Goal: Task Accomplishment & Management: Complete application form

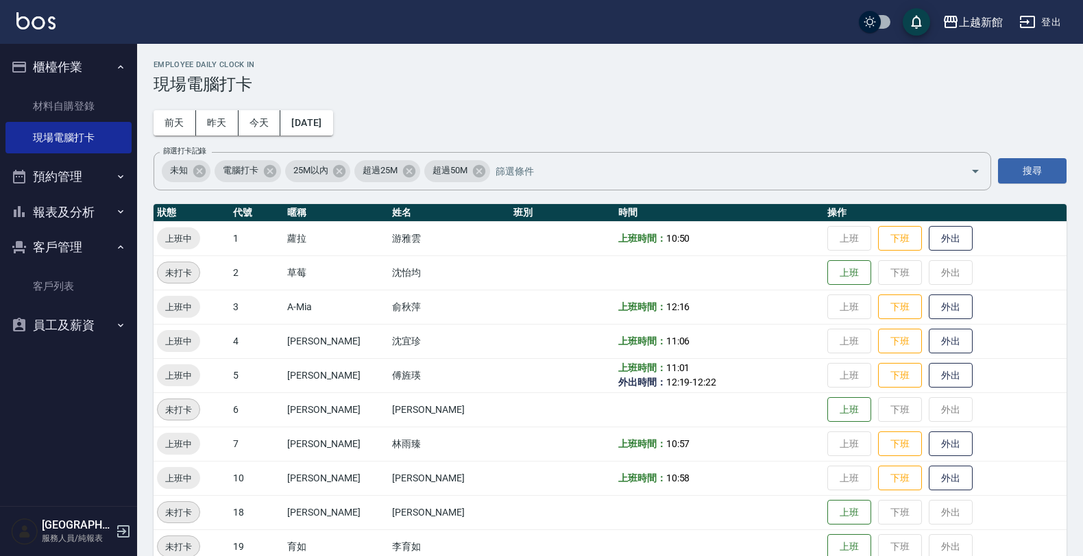
scroll to position [257, 0]
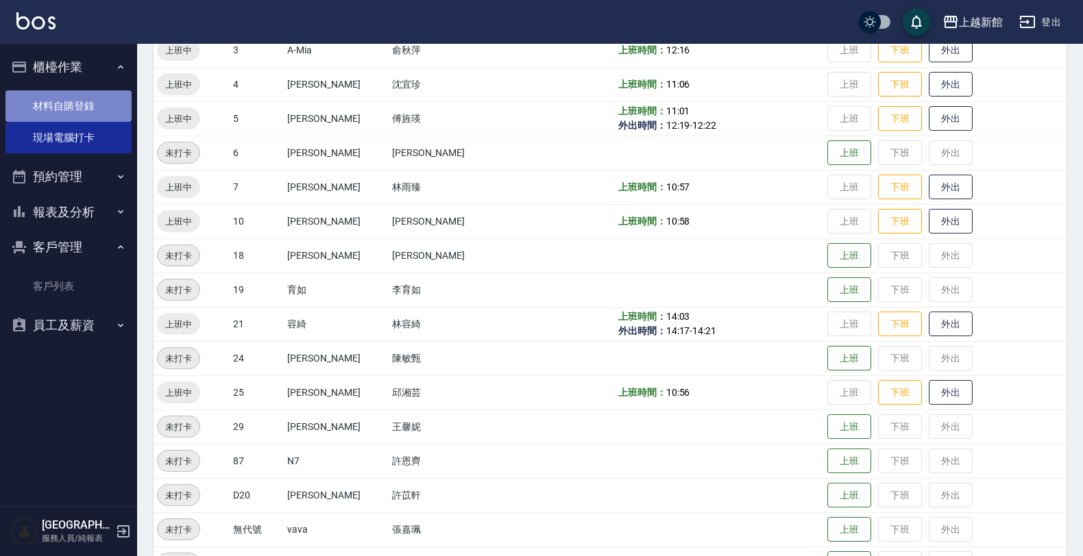
click at [45, 94] on link "材料自購登錄" at bounding box center [68, 106] width 126 height 32
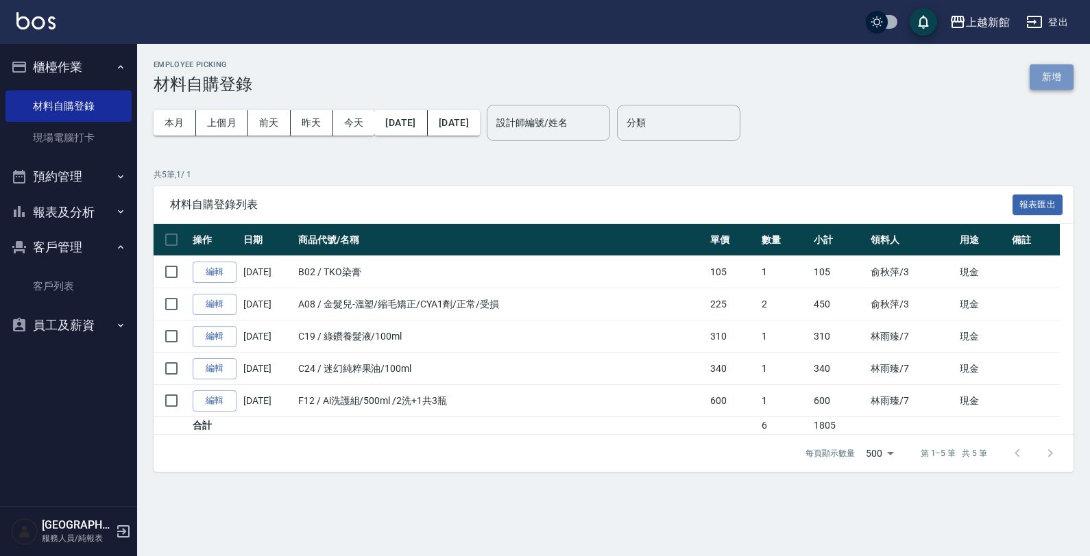
click at [1045, 70] on button "新增" at bounding box center [1051, 76] width 44 height 25
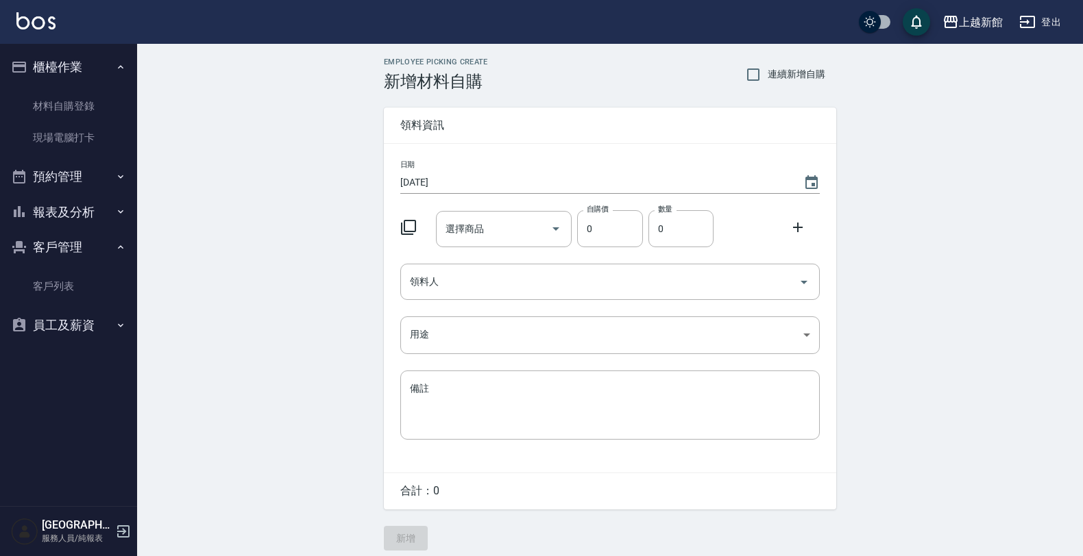
click at [402, 228] on icon at bounding box center [408, 227] width 16 height 16
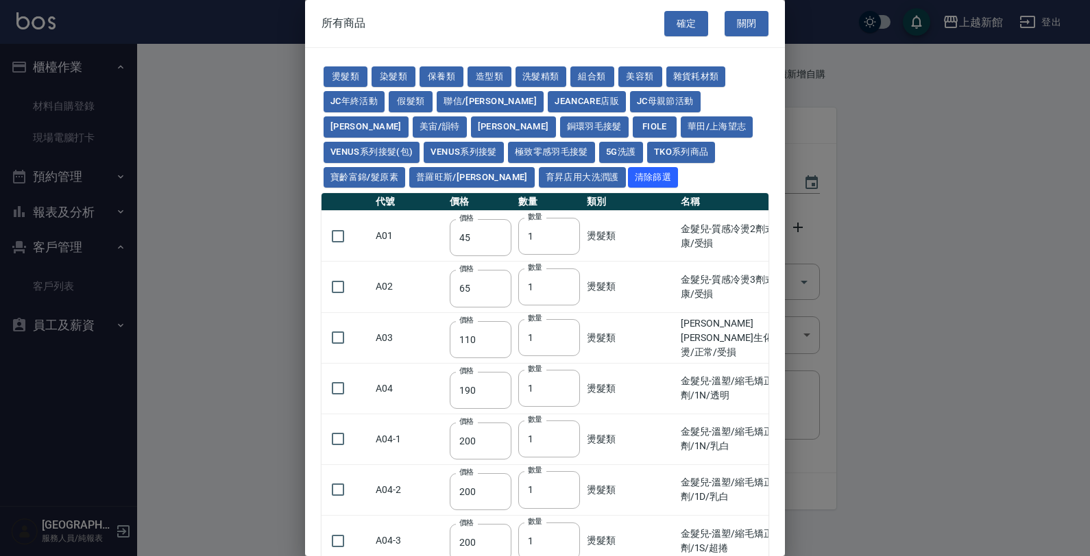
click at [348, 65] on div "燙髮類 染髮類 保養類 造型類 洗髮精類 組合類 美容類 雜貨耗材類 JC年終活動 假髮類 聯信/鳥慧 JeanCare店販 JC母親節活動 [PERSON_…" at bounding box center [544, 127] width 447 height 126
click at [346, 74] on button "燙髮類" at bounding box center [345, 76] width 44 height 21
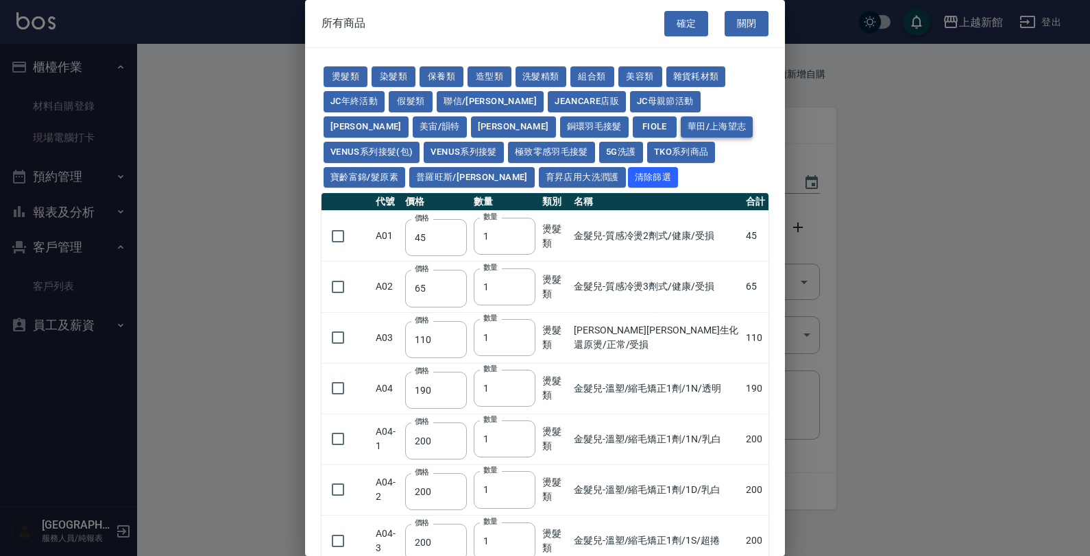
click at [680, 132] on button "華田/上海望志" at bounding box center [716, 126] width 73 height 21
type input "3220"
type input "490"
type input "450"
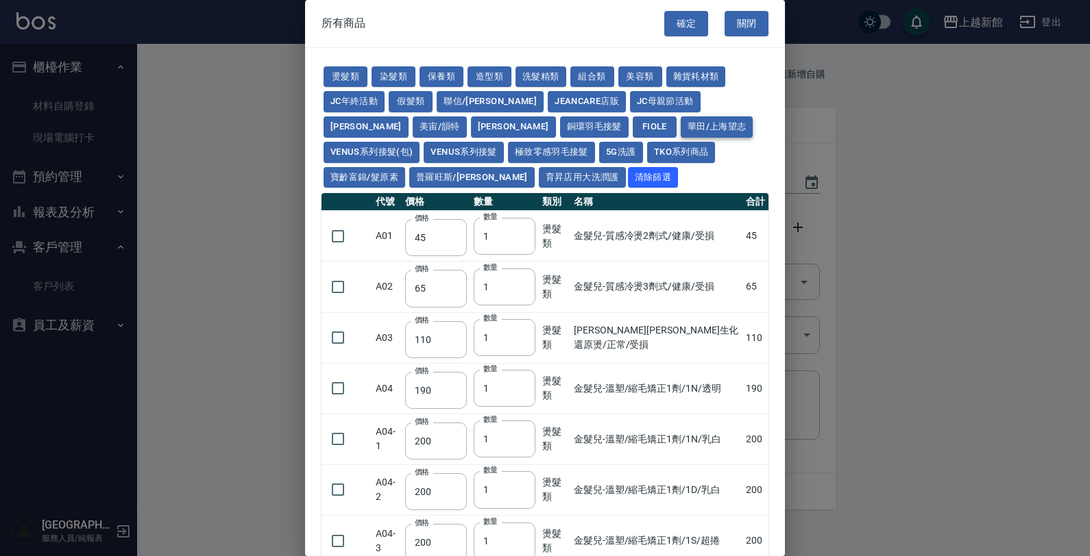
type input "350"
type input "500"
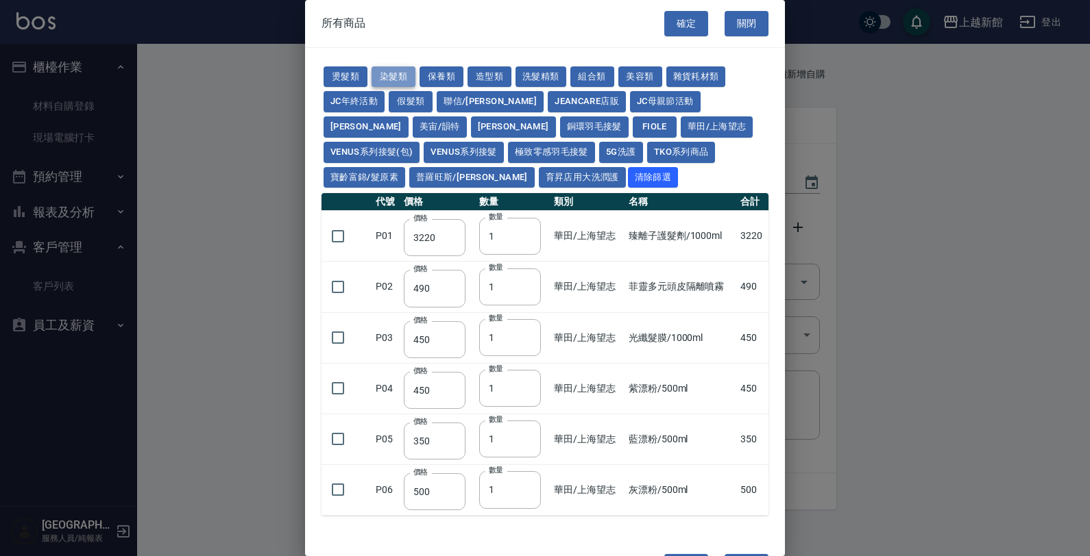
click at [403, 79] on button "染髮類" at bounding box center [393, 76] width 44 height 21
type input "110"
type input "105"
type input "250"
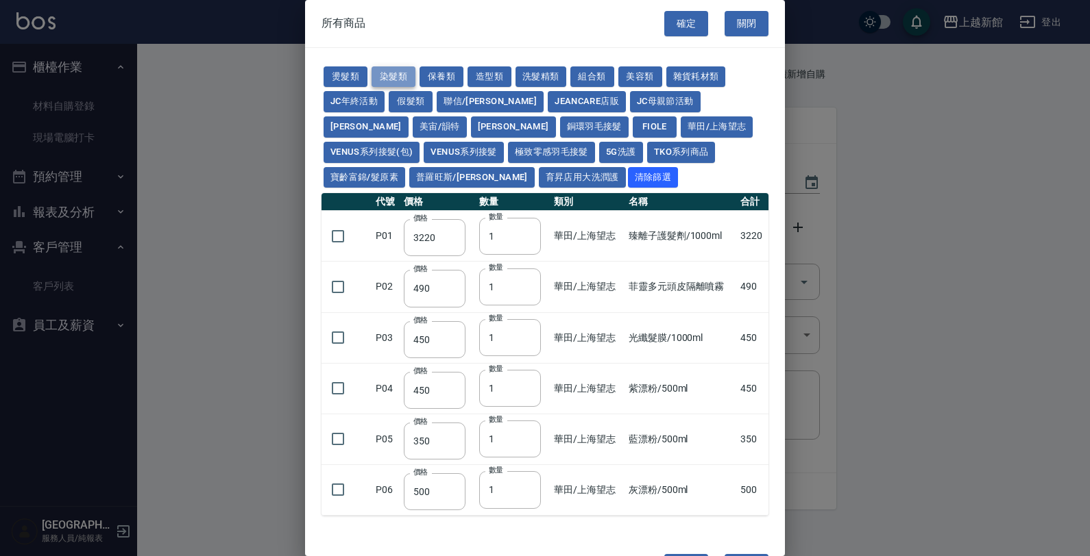
type input "110"
type input "200"
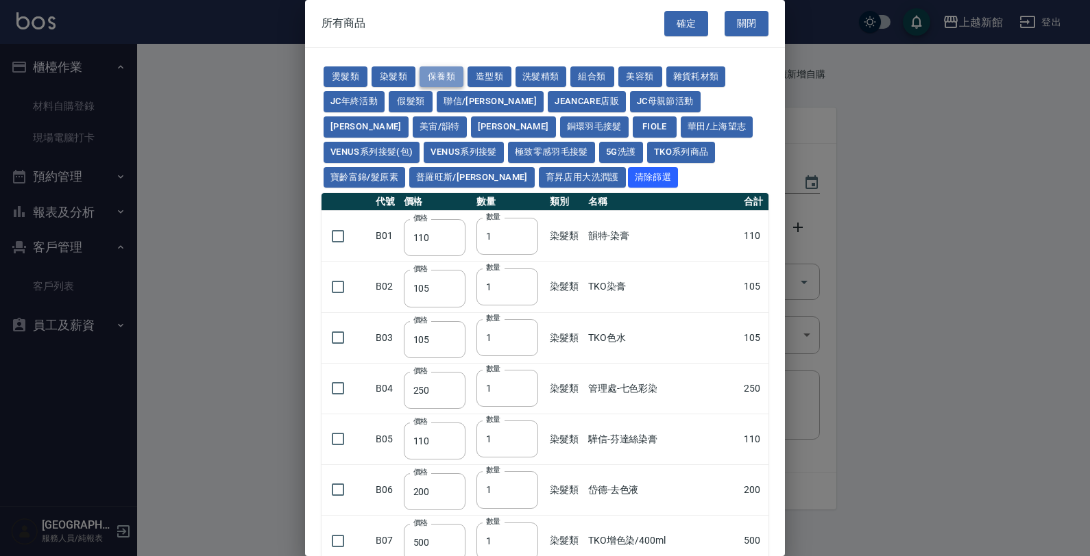
click at [443, 73] on button "保養類" at bounding box center [441, 76] width 44 height 21
type input "60"
type input "100"
type input "650"
type input "60"
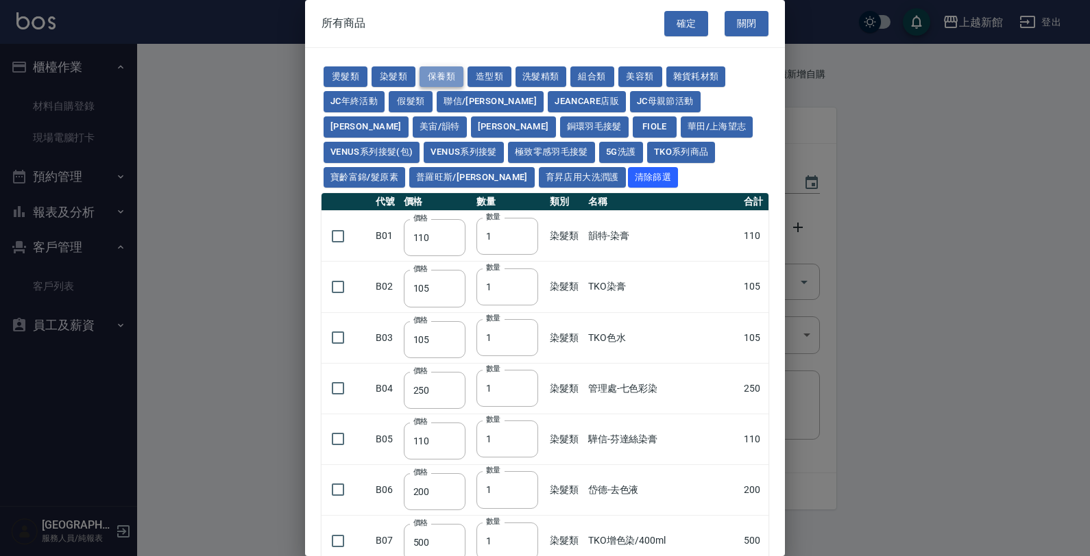
type input "150"
type input "190"
type input "175"
type input "200"
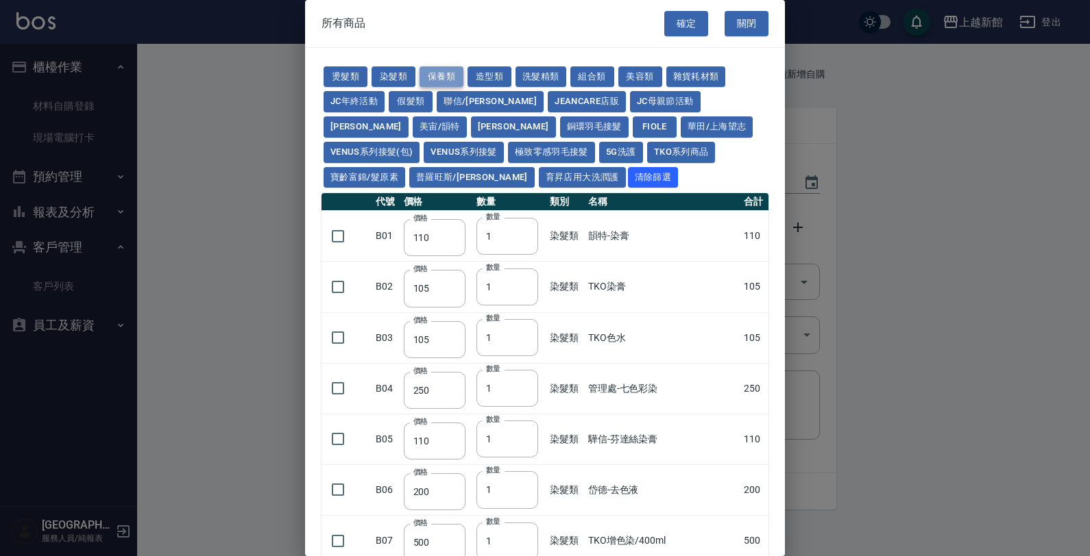
type input "1620"
type input "700"
type input "310"
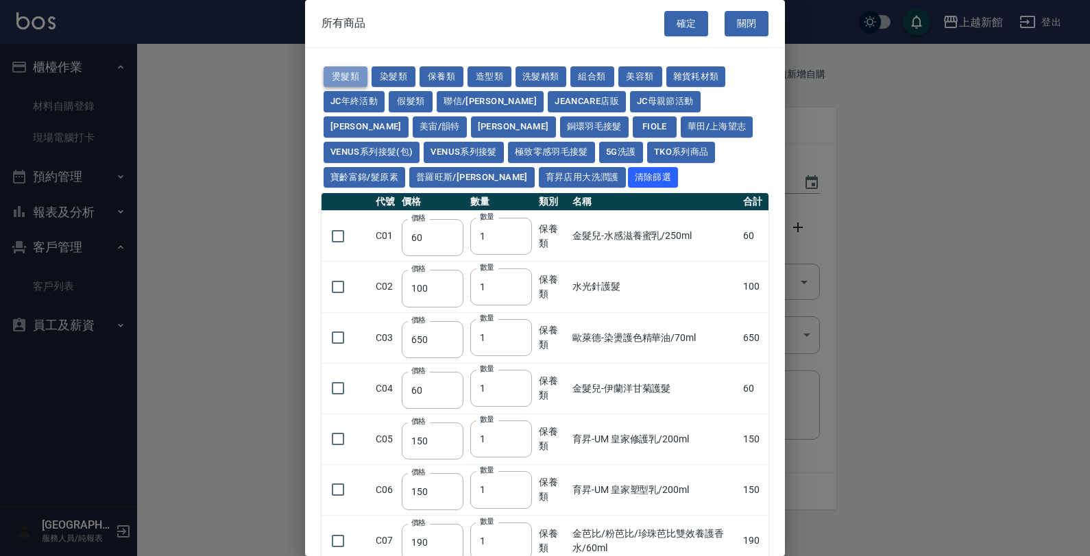
click at [336, 77] on button "燙髮類" at bounding box center [345, 76] width 44 height 21
type input "45"
type input "65"
type input "110"
type input "190"
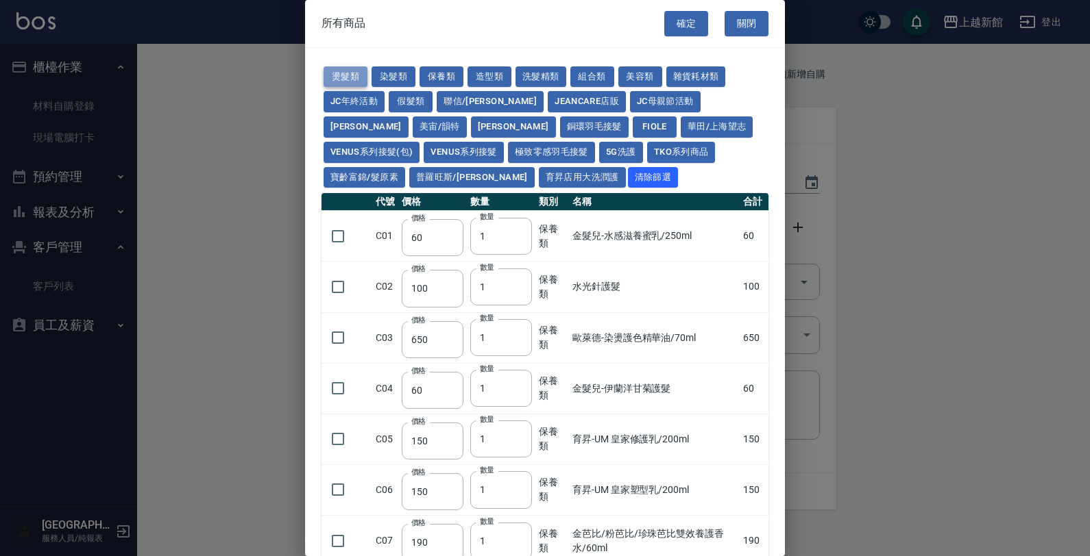
type input "200"
type input "190"
type input "160"
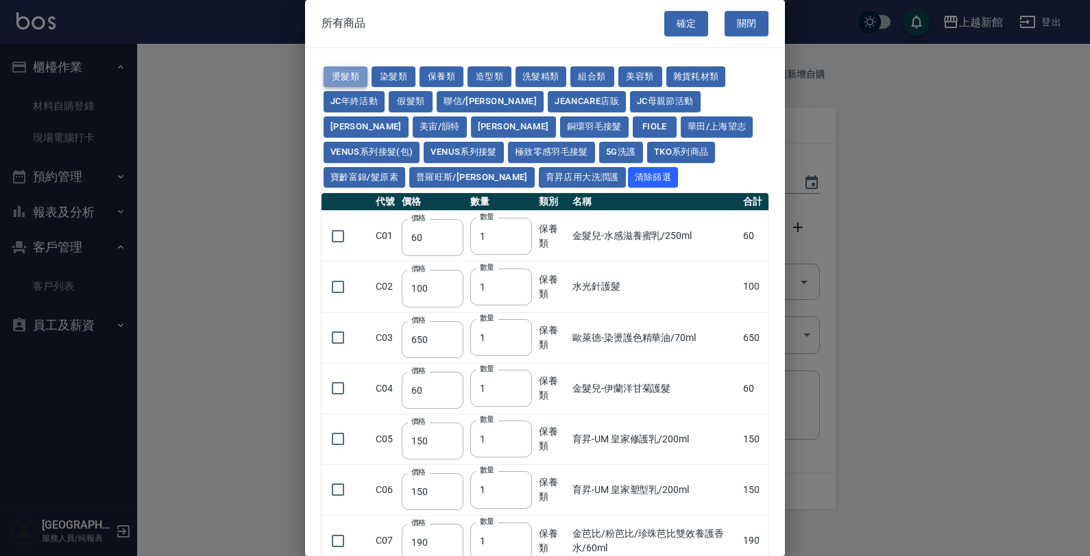
type input "170"
type input "270"
type input "225"
type input "130"
type input "280"
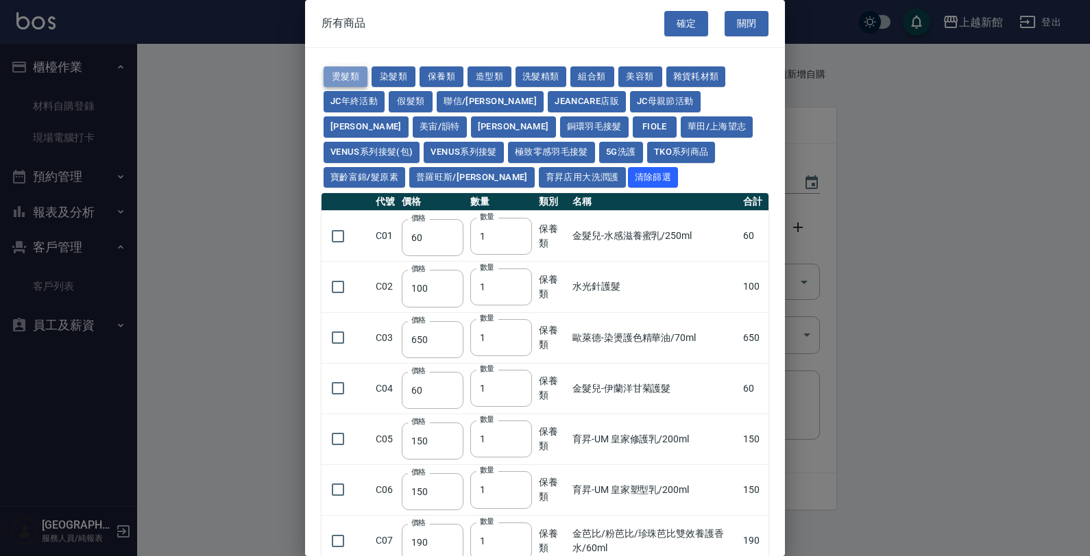
type input "220"
type input "260"
type input "450"
type input "250"
type input "400"
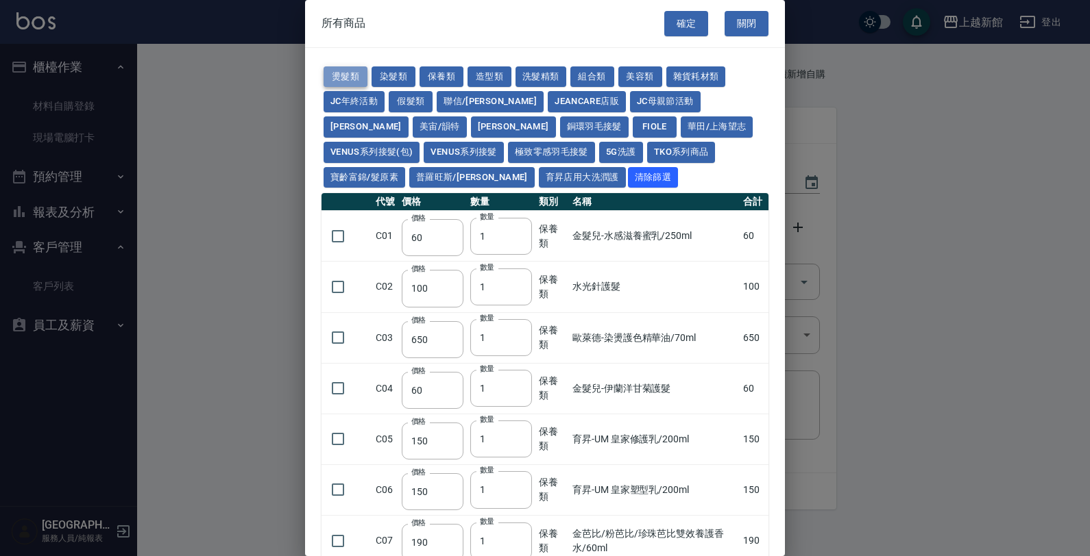
type input "170"
type input "160"
type input "280"
type input "200"
type input "300"
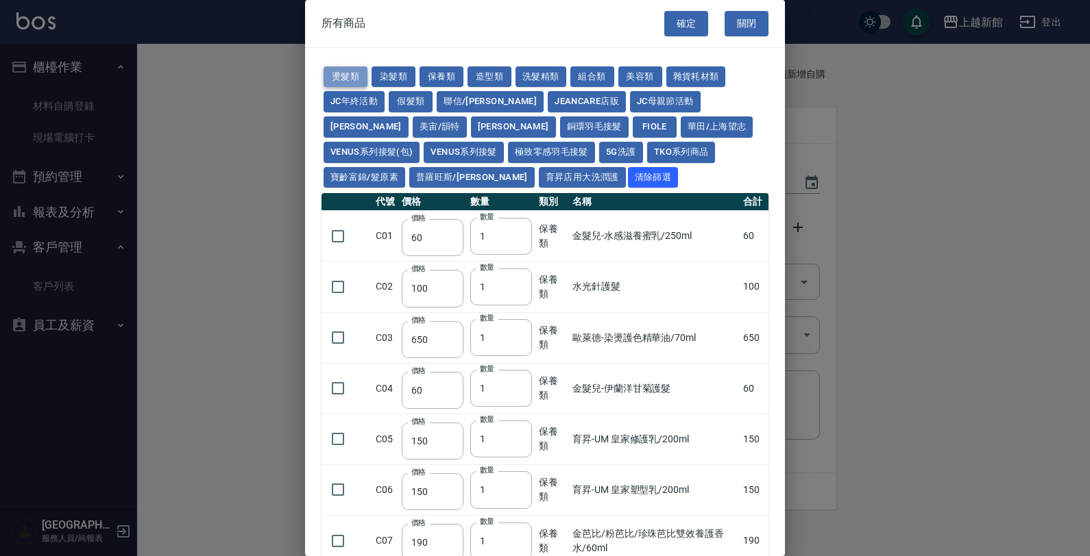
type input "300"
type input "160"
type input "260"
type input "500"
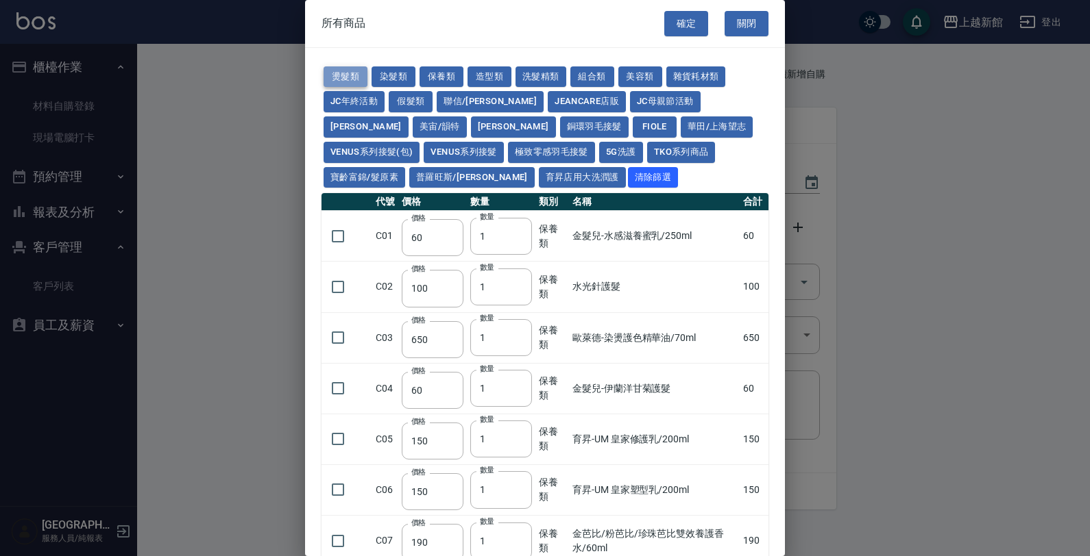
type input "300"
type input "480"
type input "360"
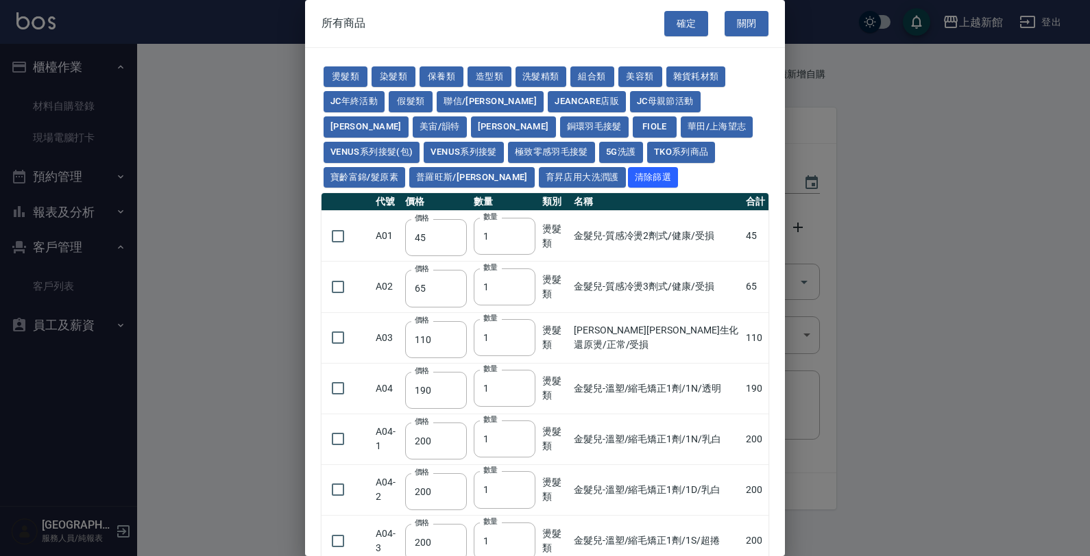
click at [406, 65] on div "燙髮類 染髮類 保養類 造型類 洗髮精類 組合類 美容類 雜貨耗材類 JC年終活動 假髮類 聯信/鳥慧 JeanCare店販 JC母親節活動 [PERSON_…" at bounding box center [544, 127] width 447 height 126
click at [440, 66] on button "保養類" at bounding box center [441, 76] width 44 height 21
type input "60"
type input "100"
type input "650"
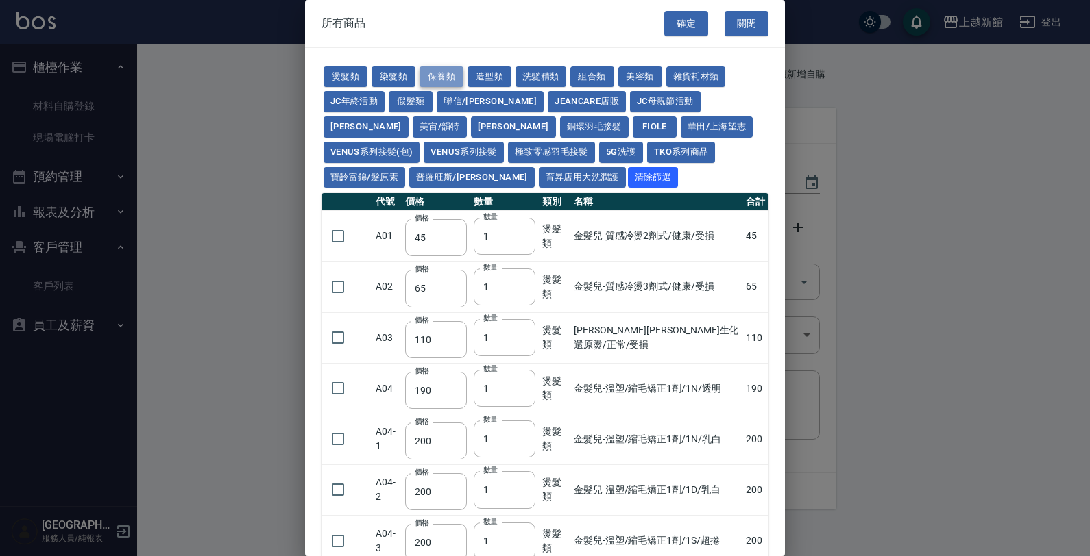
type input "60"
type input "150"
type input "190"
type input "175"
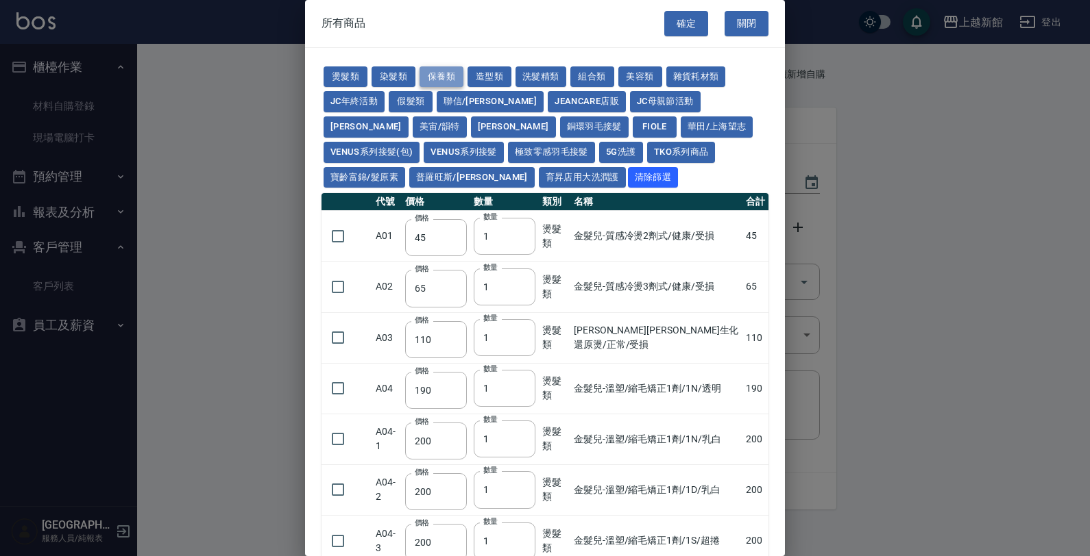
type input "200"
type input "1620"
type input "700"
type input "310"
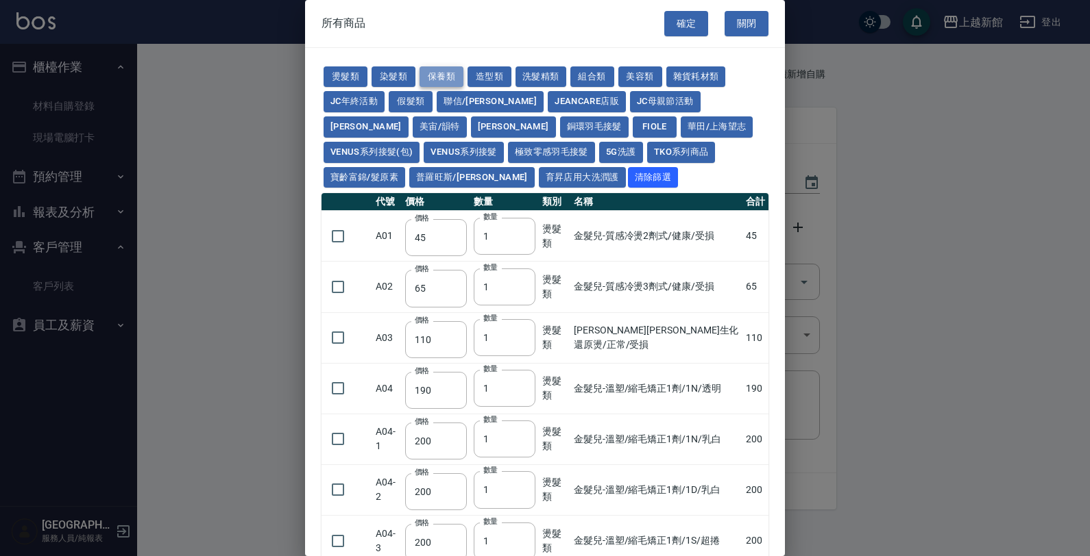
type input "310"
type input "1300"
type input "250"
type input "32"
type input "53"
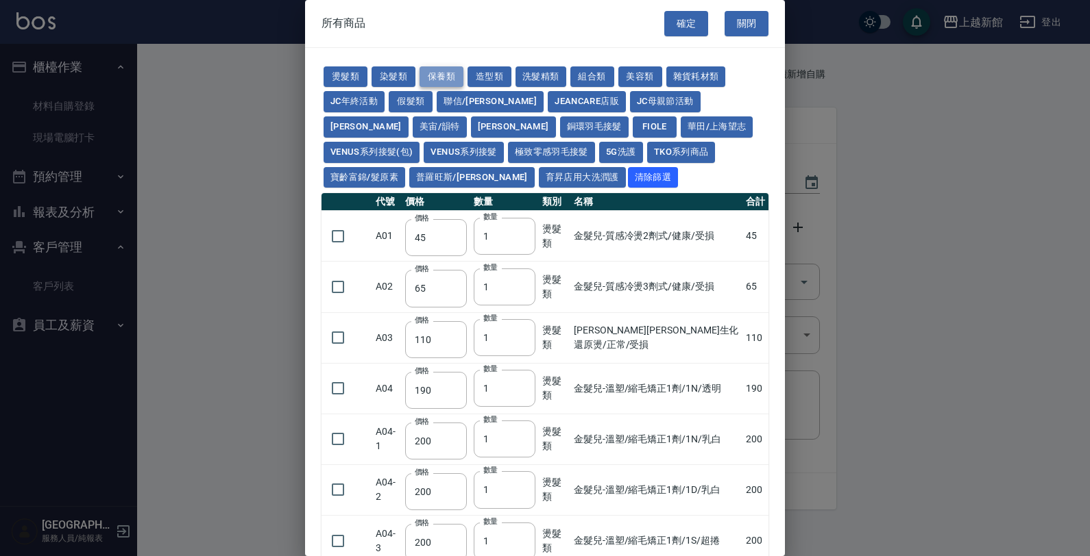
type input "340"
type input "53"
type input "438"
type input "1170"
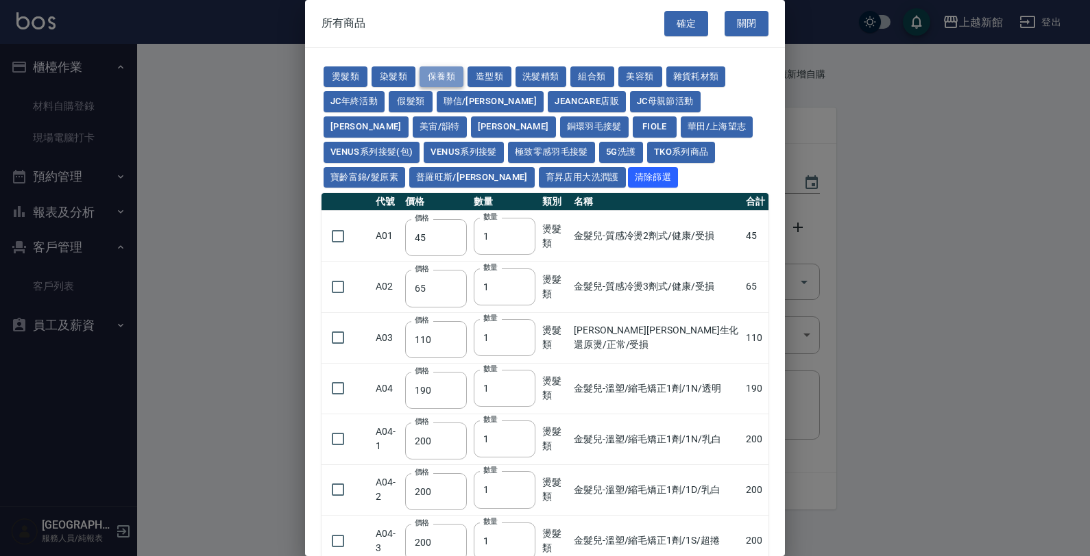
type input "1300"
type input "150"
type input "53"
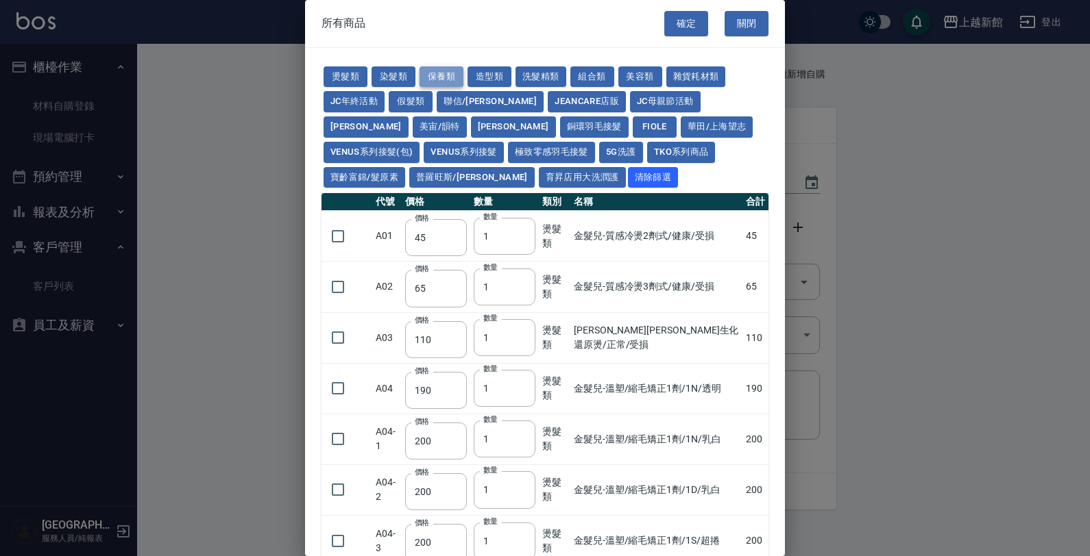
type input "70"
type input "1750"
type input "2100"
type input "1750"
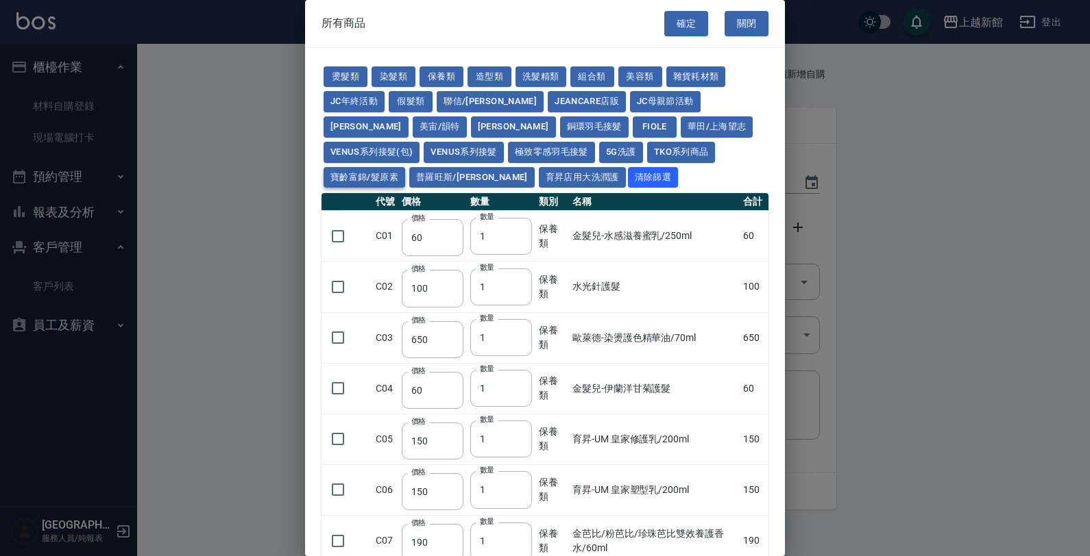
click at [405, 167] on button "寶齡富錦/髮原素" at bounding box center [364, 177] width 82 height 21
type input "319"
type input "254"
type input "1099"
type input "640"
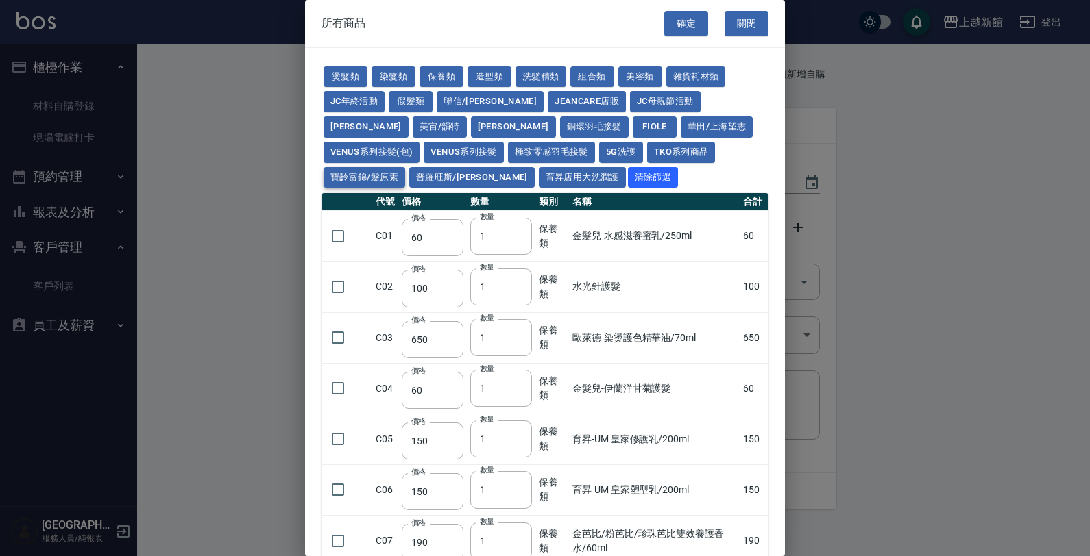
type input "640"
type input "481"
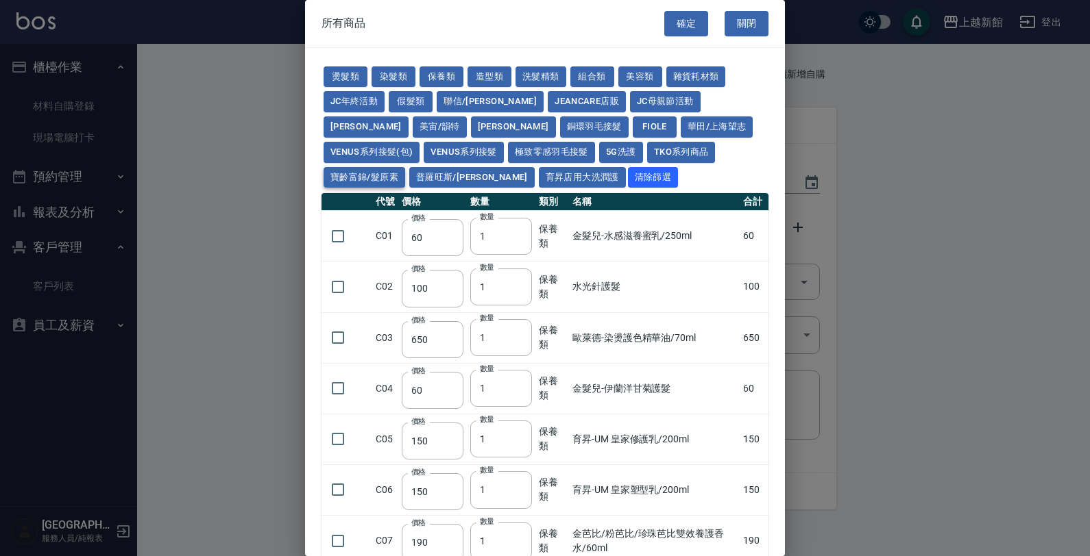
type input "481"
type input "317"
type input "448"
type input "1196"
